Goal: Navigation & Orientation: Find specific page/section

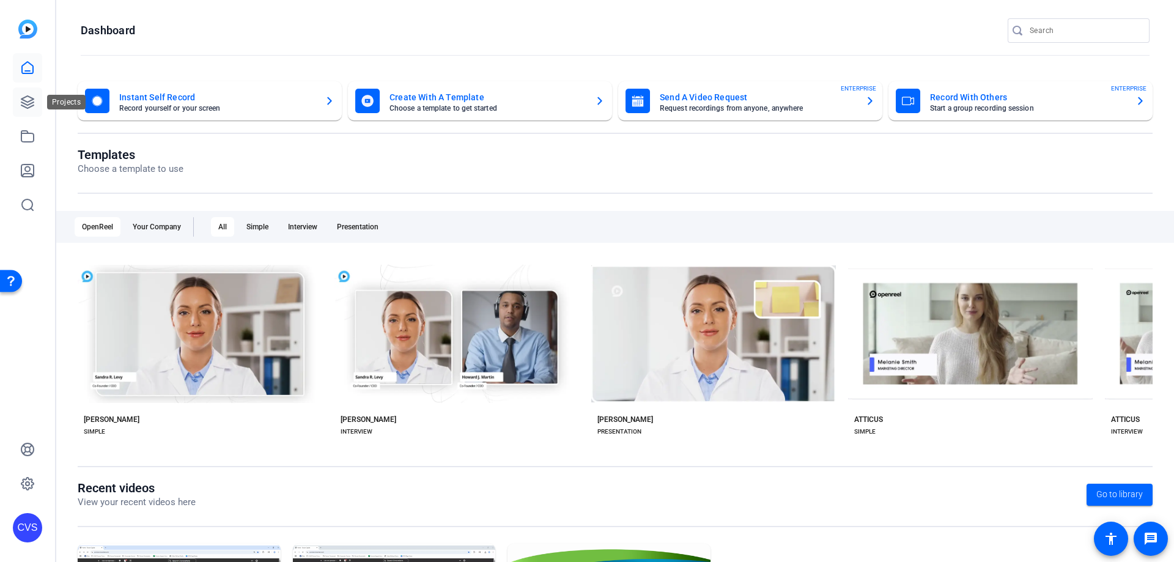
click at [20, 108] on icon at bounding box center [27, 102] width 15 height 15
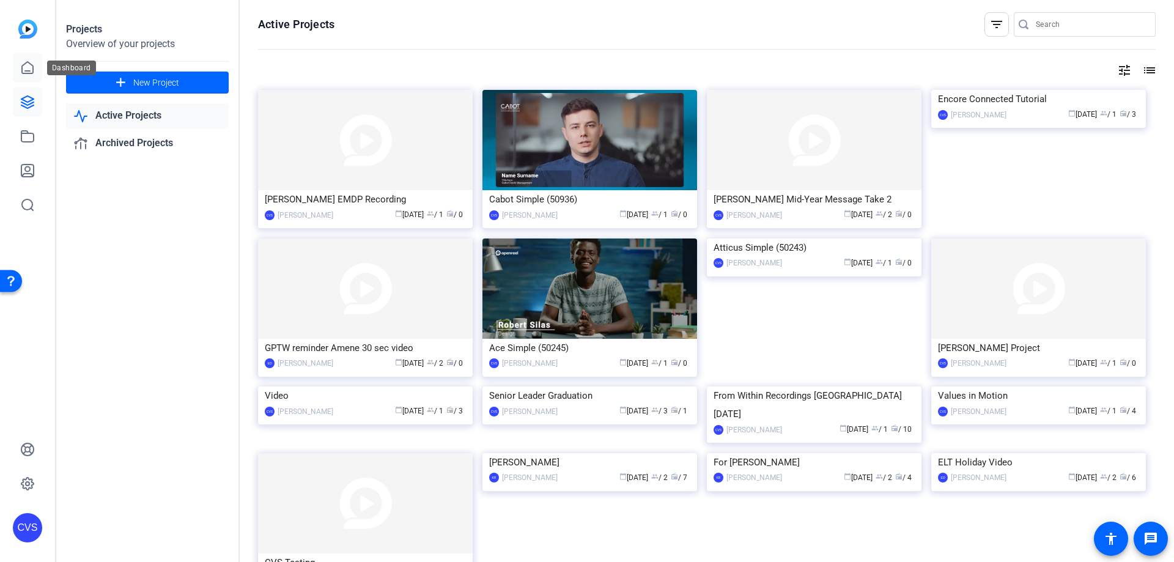
click at [29, 69] on icon at bounding box center [27, 68] width 15 height 15
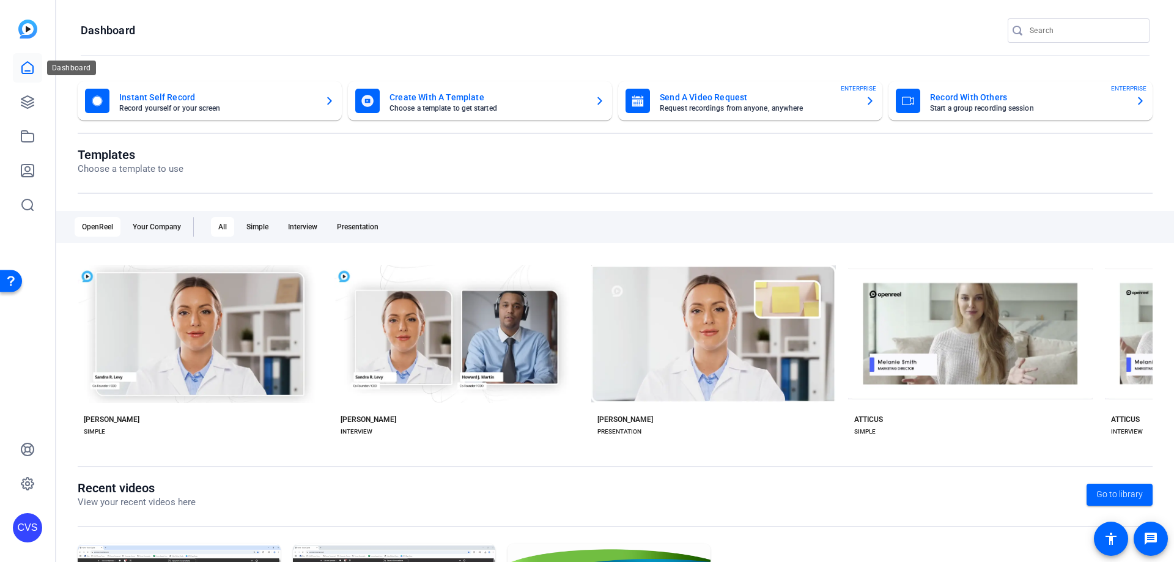
click at [37, 64] on link at bounding box center [27, 67] width 29 height 29
click at [34, 139] on icon at bounding box center [27, 136] width 12 height 11
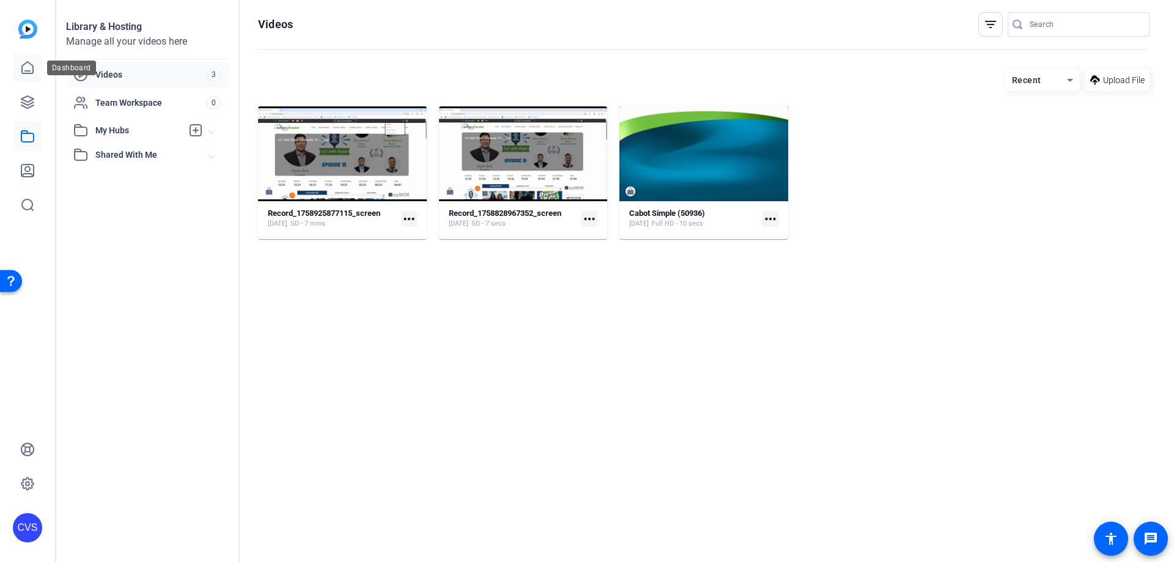
click at [28, 73] on icon at bounding box center [27, 68] width 11 height 12
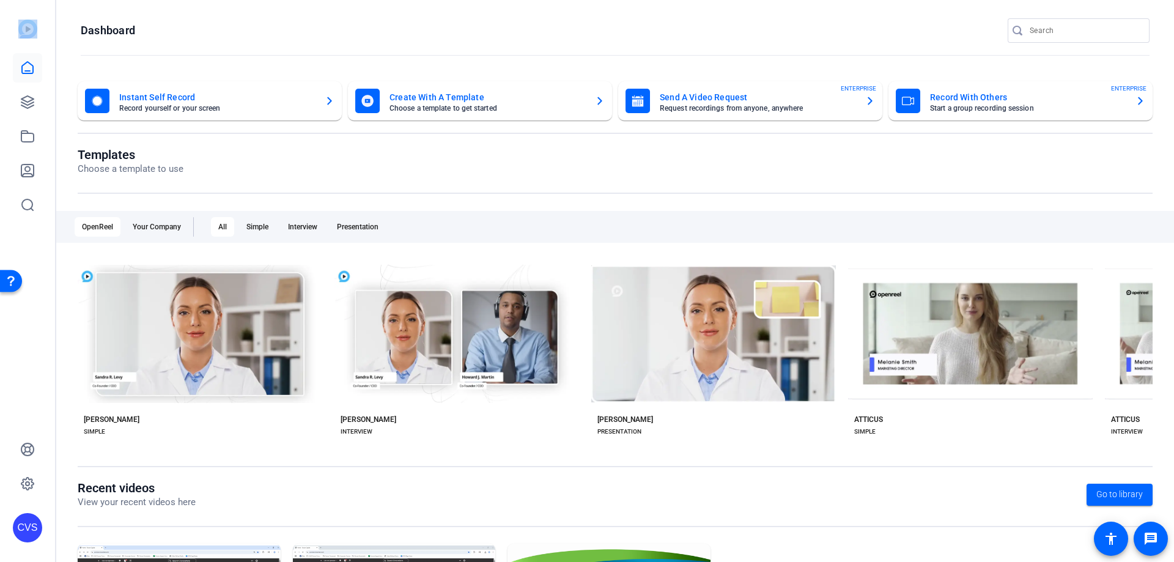
click at [53, 133] on div "CVS" at bounding box center [27, 281] width 55 height 562
click at [26, 111] on link at bounding box center [27, 101] width 29 height 29
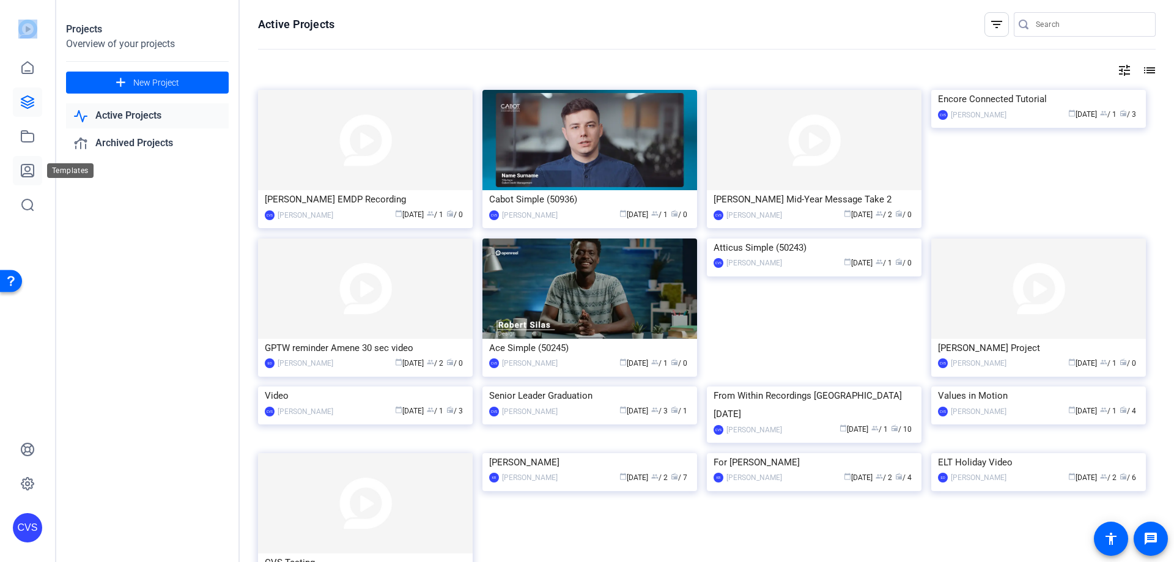
click at [37, 169] on link at bounding box center [27, 170] width 29 height 29
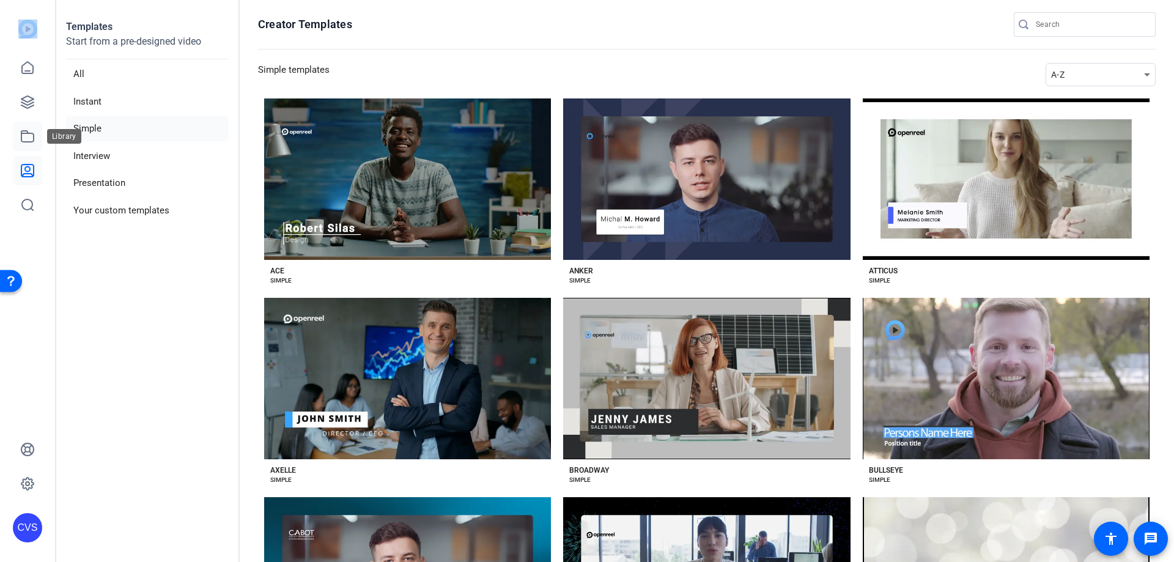
click at [24, 132] on icon at bounding box center [27, 136] width 15 height 15
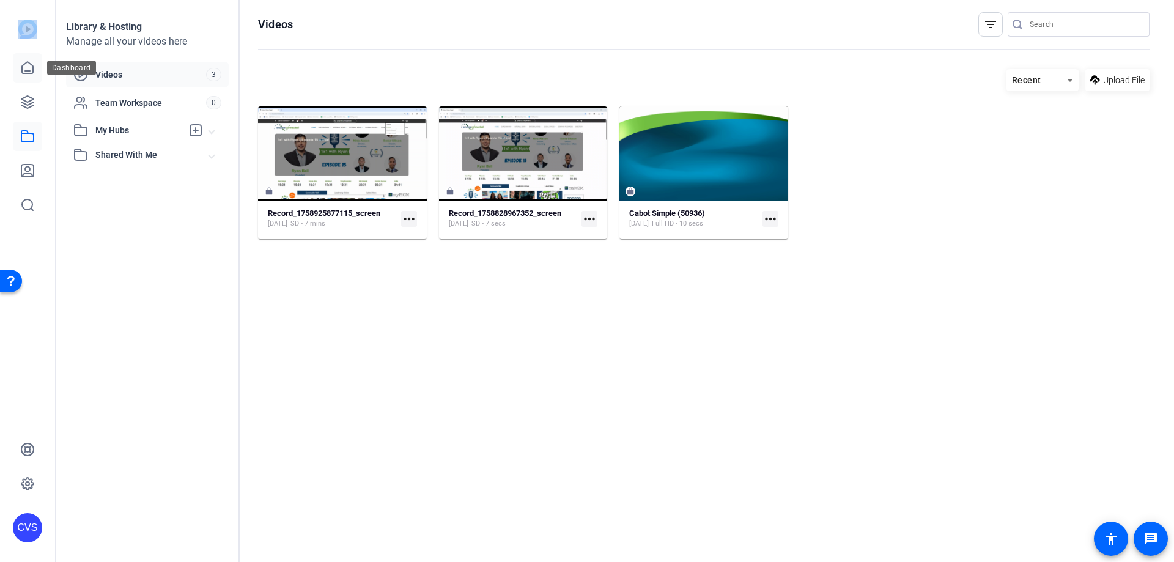
click at [21, 61] on icon at bounding box center [27, 68] width 15 height 15
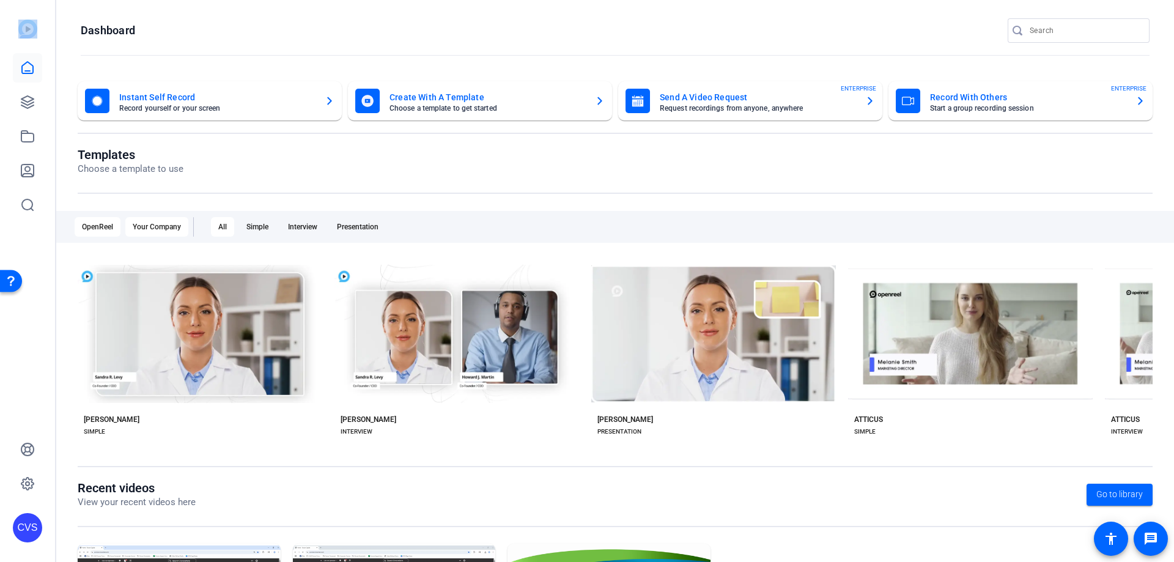
click at [163, 230] on div "Your Company" at bounding box center [156, 227] width 63 height 20
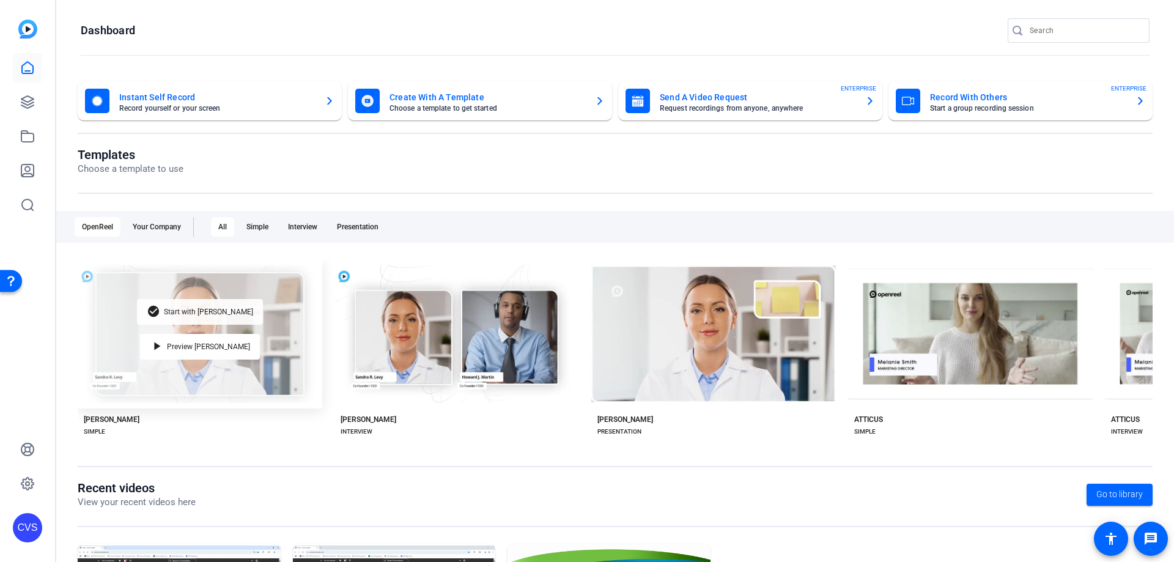
click at [207, 308] on span "Start with [PERSON_NAME]" at bounding box center [208, 311] width 89 height 7
